Goal: Task Accomplishment & Management: Use online tool/utility

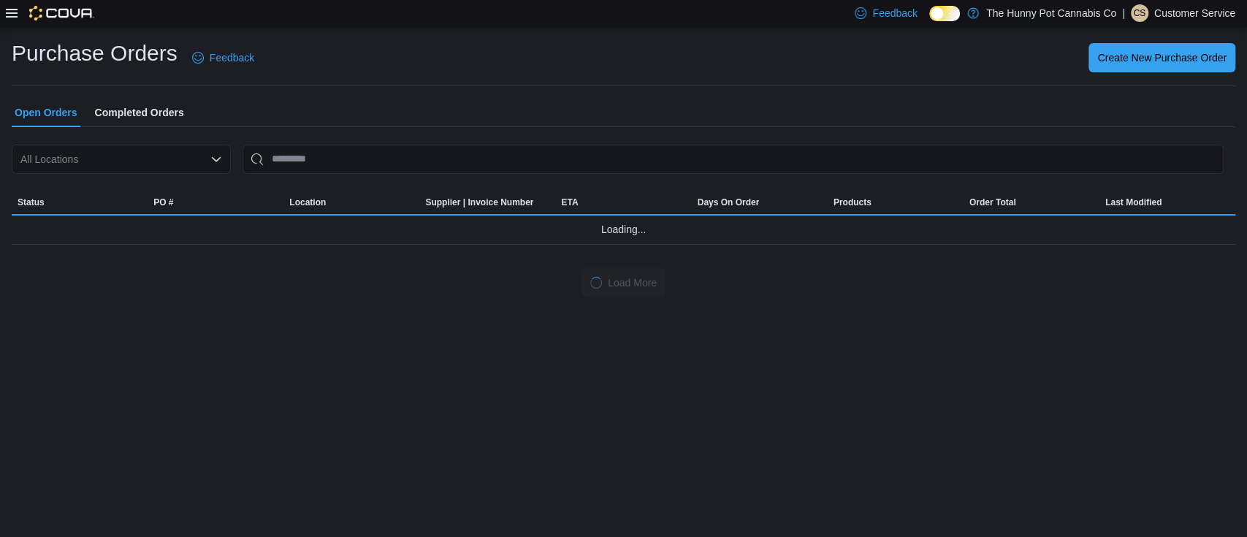
click at [216, 158] on icon "Open list of options" at bounding box center [216, 159] width 12 height 12
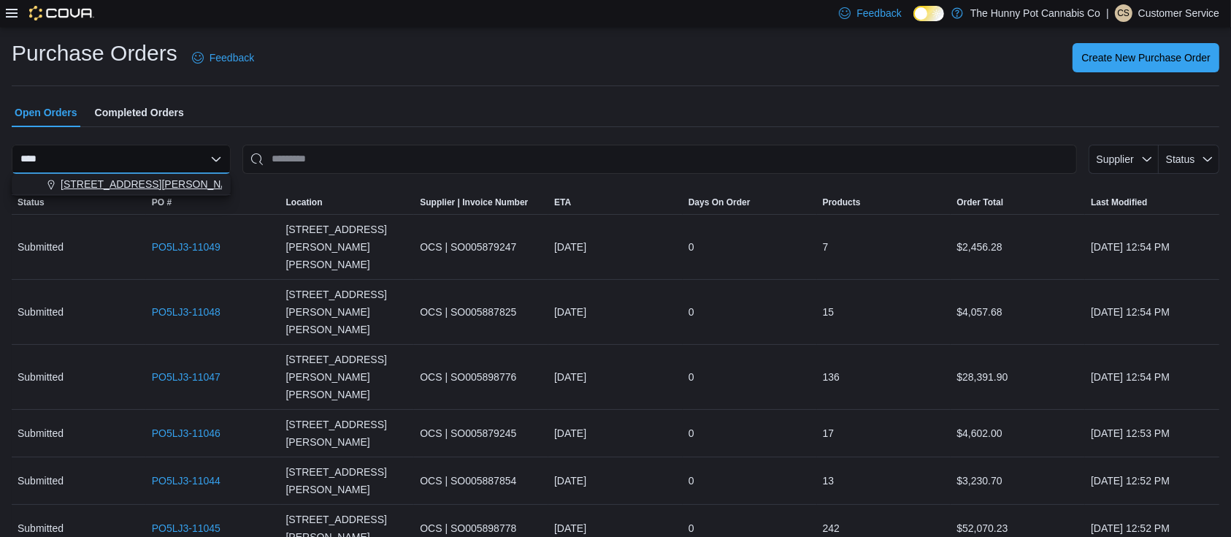
type input "****"
click at [121, 179] on span "[STREET_ADDRESS][PERSON_NAME][PERSON_NAME]" at bounding box center [196, 184] width 270 height 15
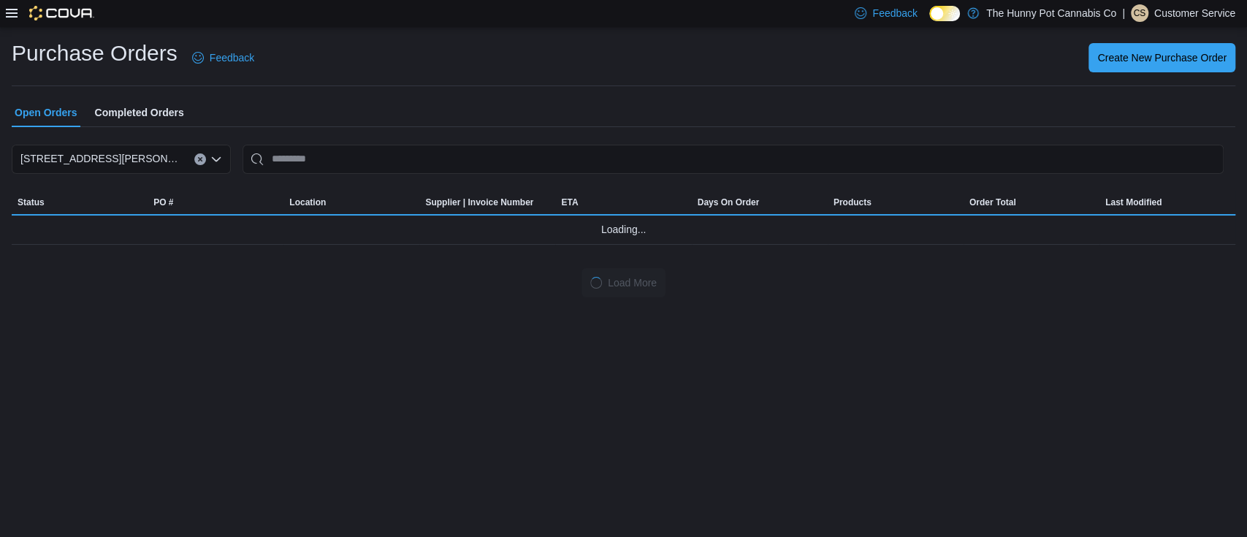
click at [384, 88] on div "Purchase Orders Feedback Create New Purchase Order Open Orders Completed Orders…" at bounding box center [623, 168] width 1223 height 259
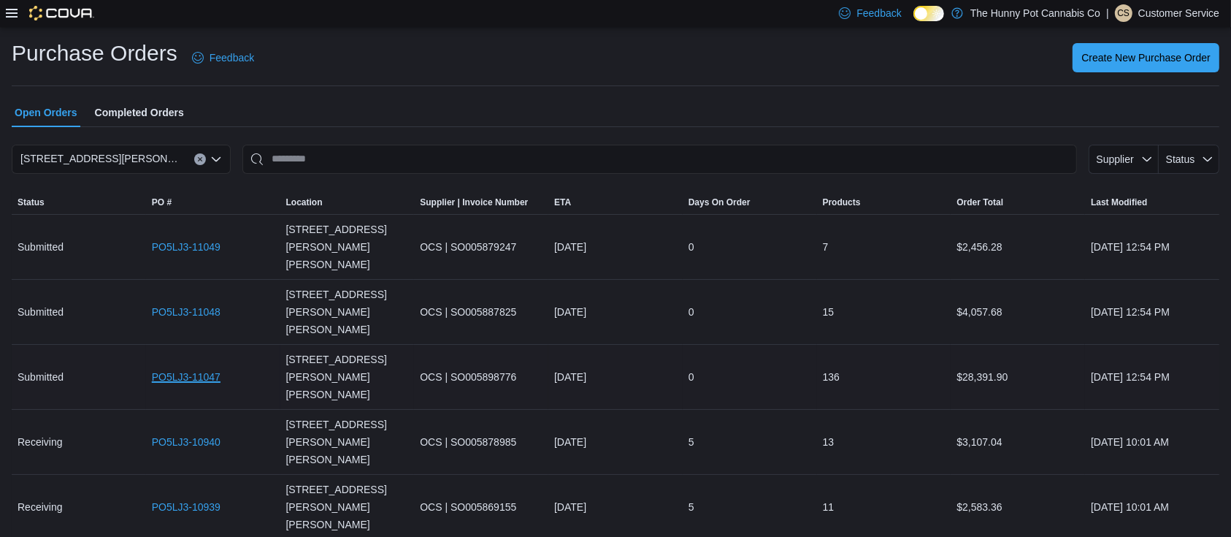
click at [199, 368] on link "PO5LJ3-11047" at bounding box center [186, 377] width 69 height 18
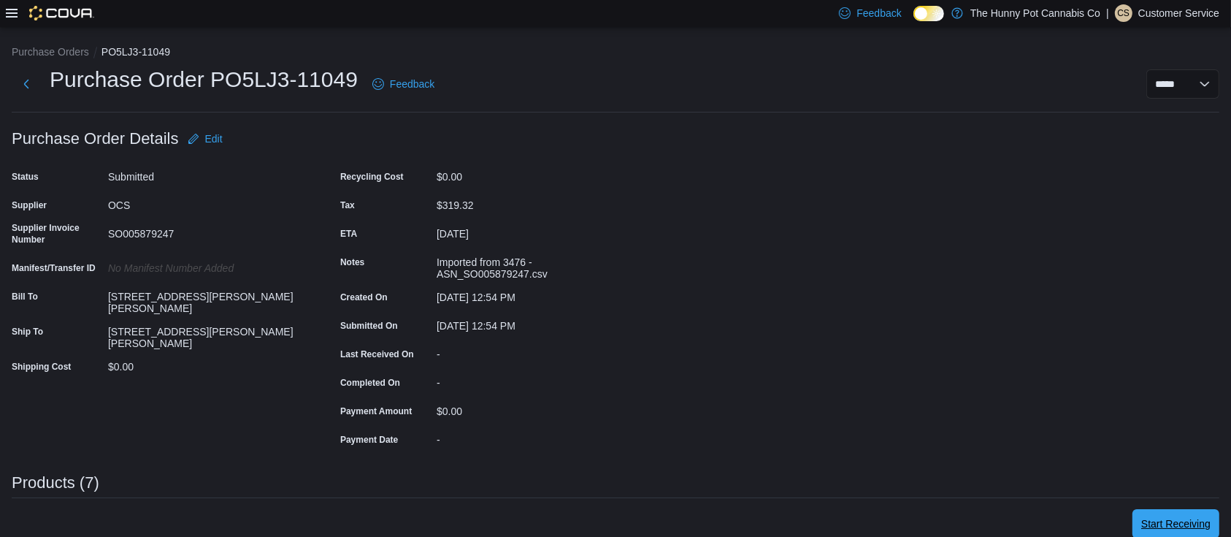
click at [1201, 526] on span "Start Receiving" at bounding box center [1176, 523] width 69 height 15
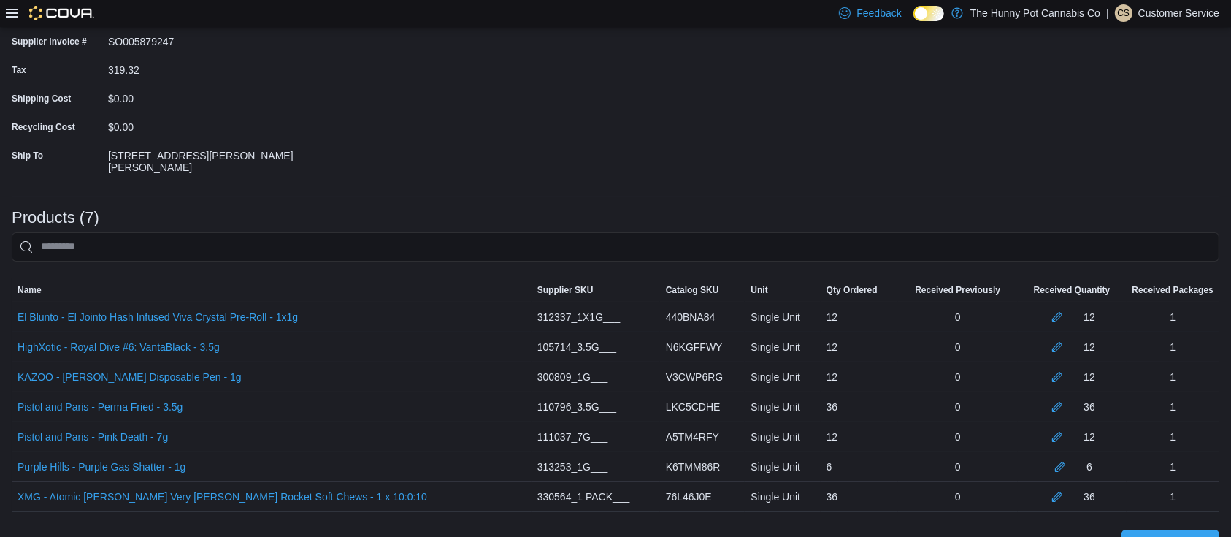
scroll to position [189, 0]
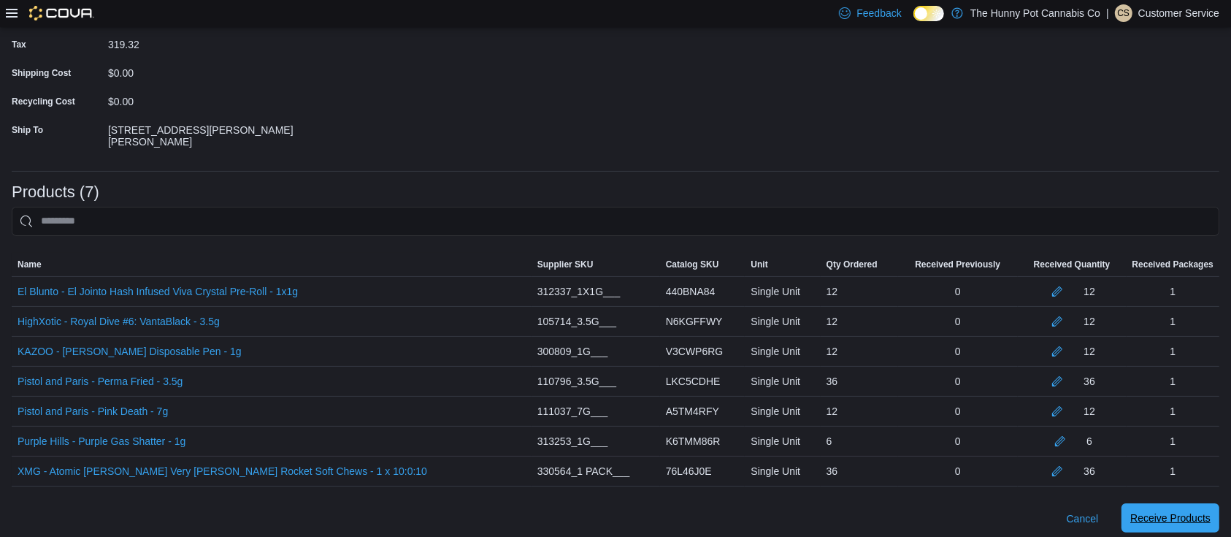
click at [1211, 515] on span "Receive Products" at bounding box center [1171, 518] width 80 height 15
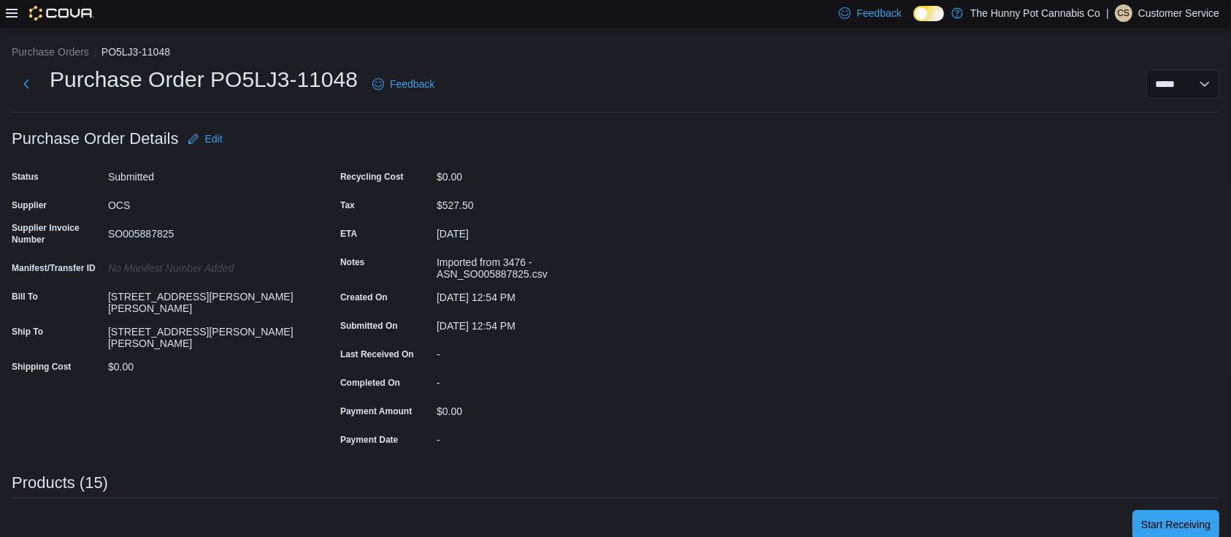
click at [250, 389] on div "Status Submitted Supplier OCS Supplier Invoice Number SO005887825 Manifest/Tran…" at bounding box center [158, 308] width 292 height 286
click at [1172, 520] on span "Start Receiving" at bounding box center [1176, 523] width 69 height 15
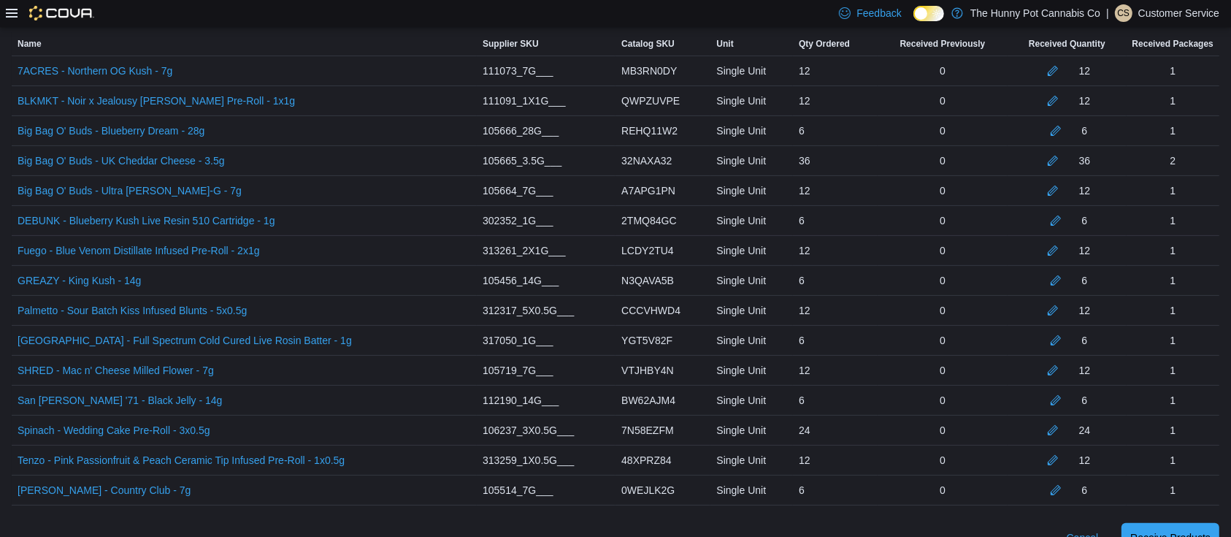
scroll to position [428, 0]
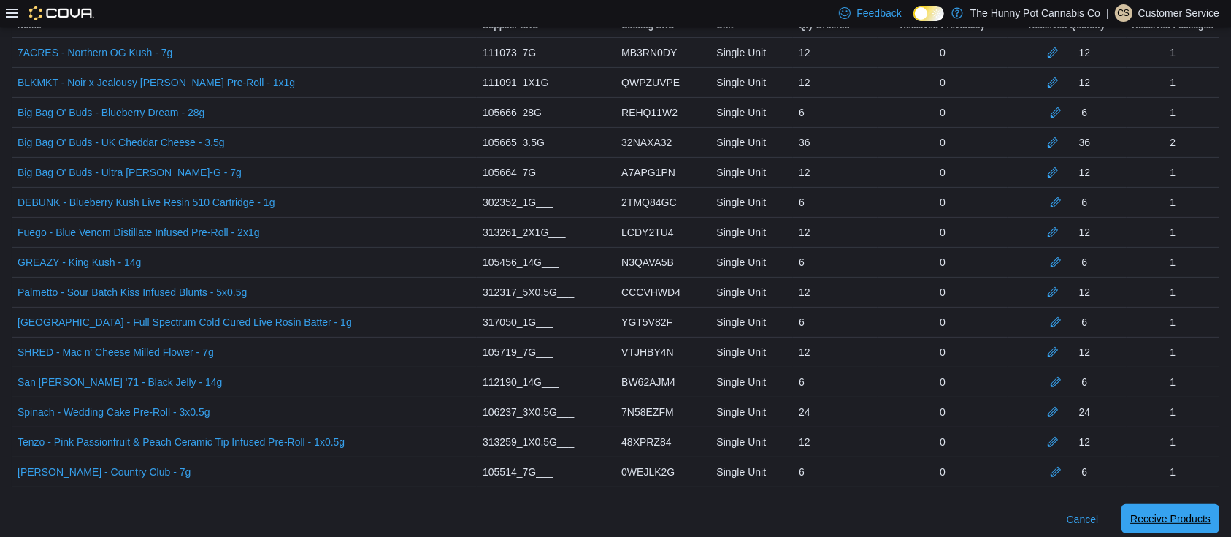
click at [1194, 515] on span "Receive Products" at bounding box center [1171, 518] width 80 height 15
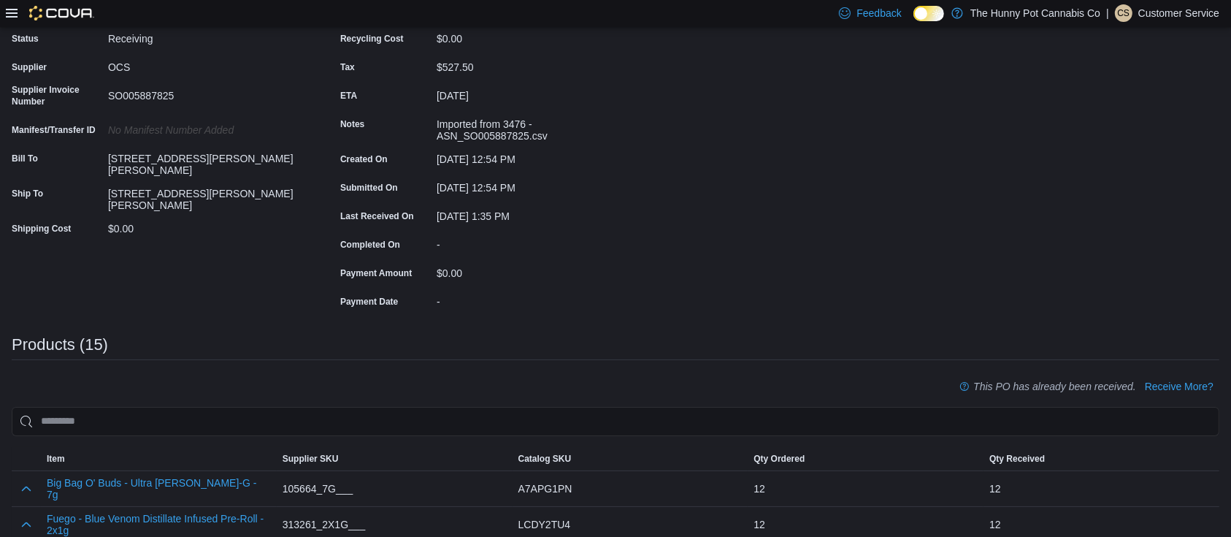
scroll to position [141, 0]
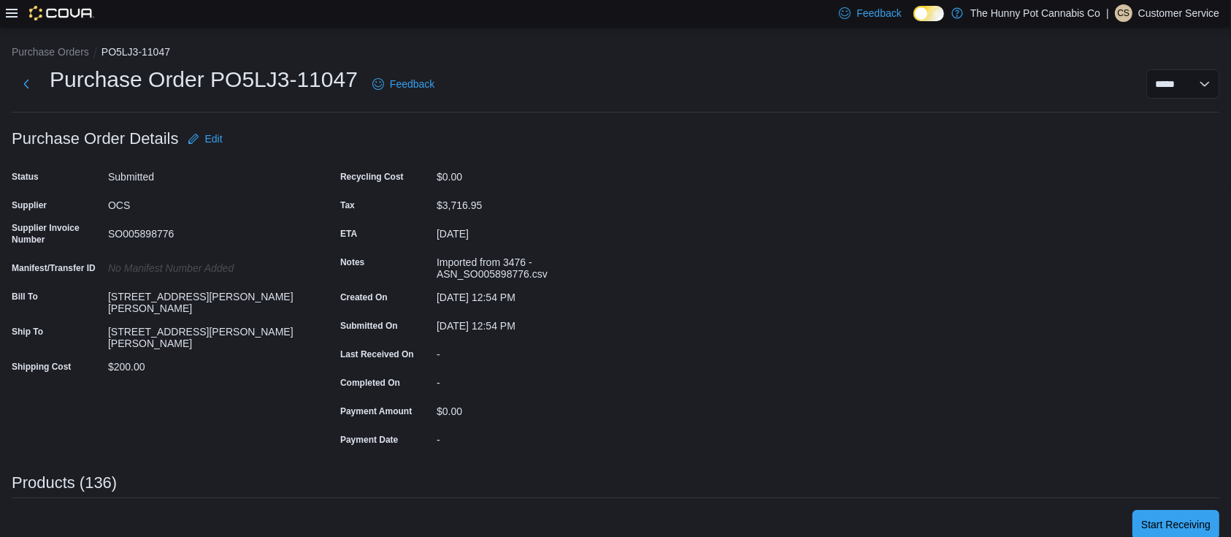
click at [317, 351] on div "Status Submitted Supplier OCS Supplier Invoice Number SO005898776 Manifest/Tran…" at bounding box center [322, 308] width 621 height 286
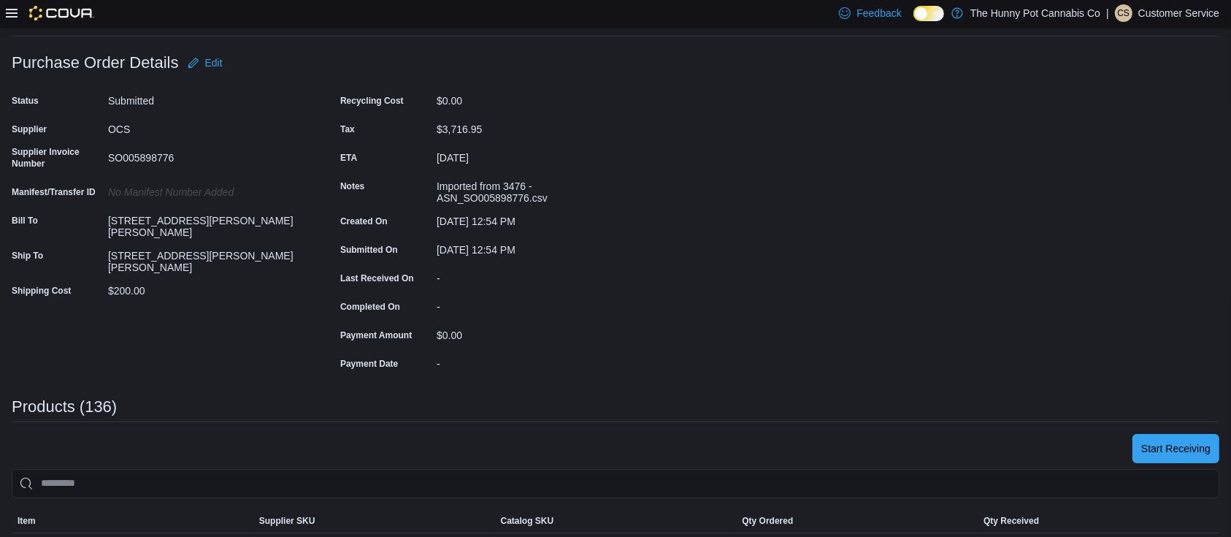
scroll to position [79, 0]
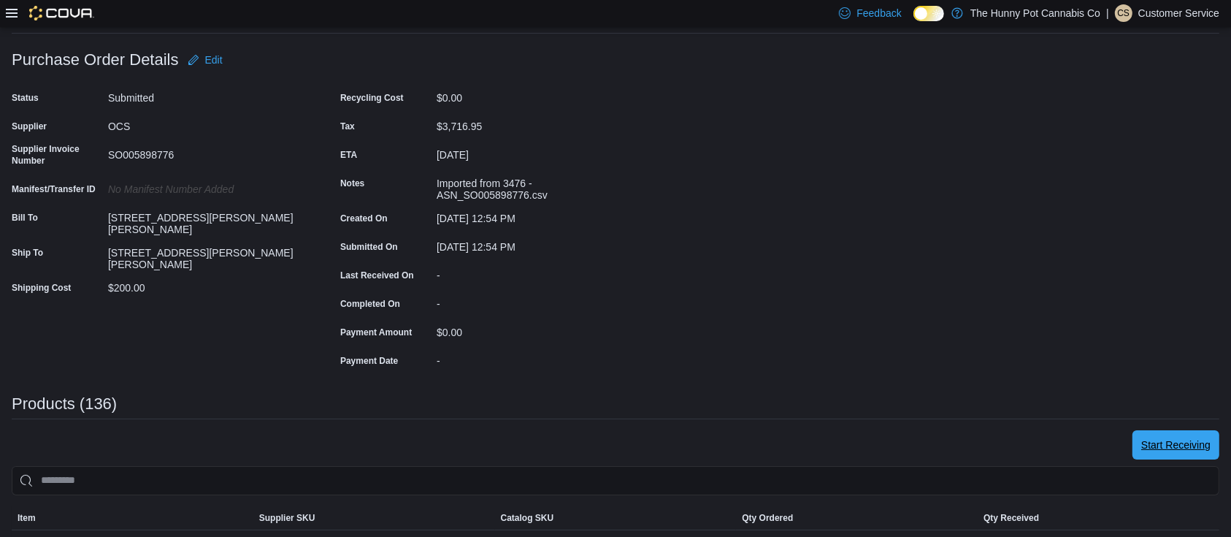
click at [1200, 454] on span "Start Receiving" at bounding box center [1176, 444] width 69 height 29
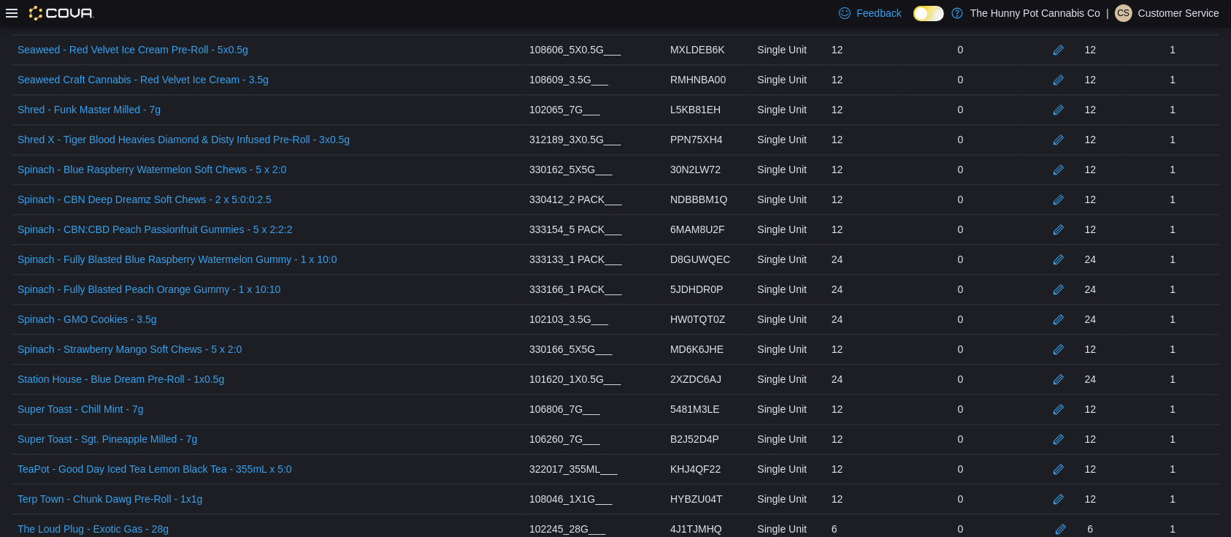
scroll to position [4042, 0]
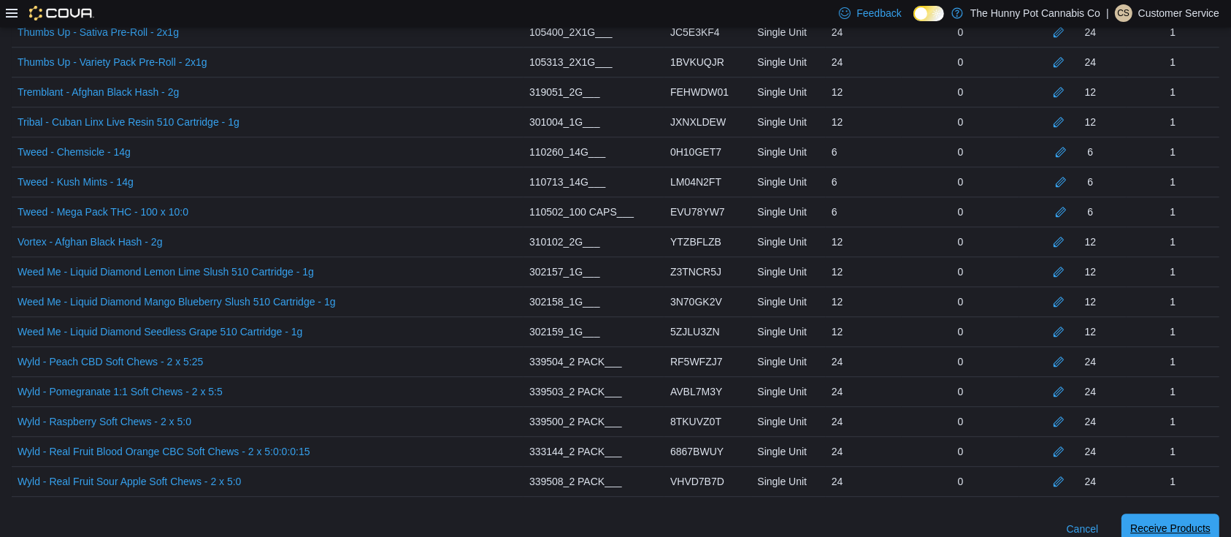
click at [1168, 521] on span "Receive Products" at bounding box center [1171, 528] width 80 height 15
